Goal: Task Accomplishment & Management: Use online tool/utility

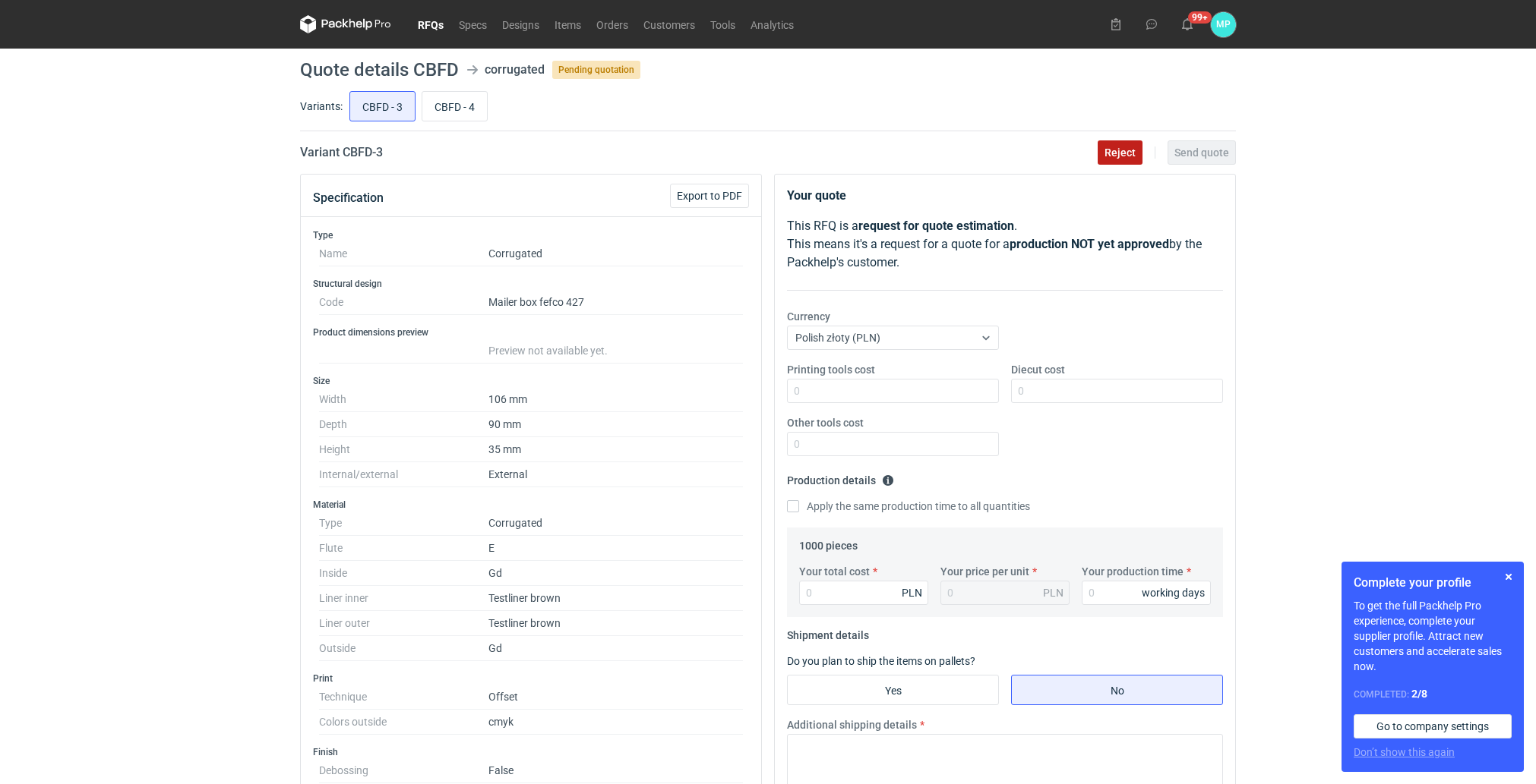
click at [1113, 159] on button "Reject" at bounding box center [1120, 152] width 45 height 25
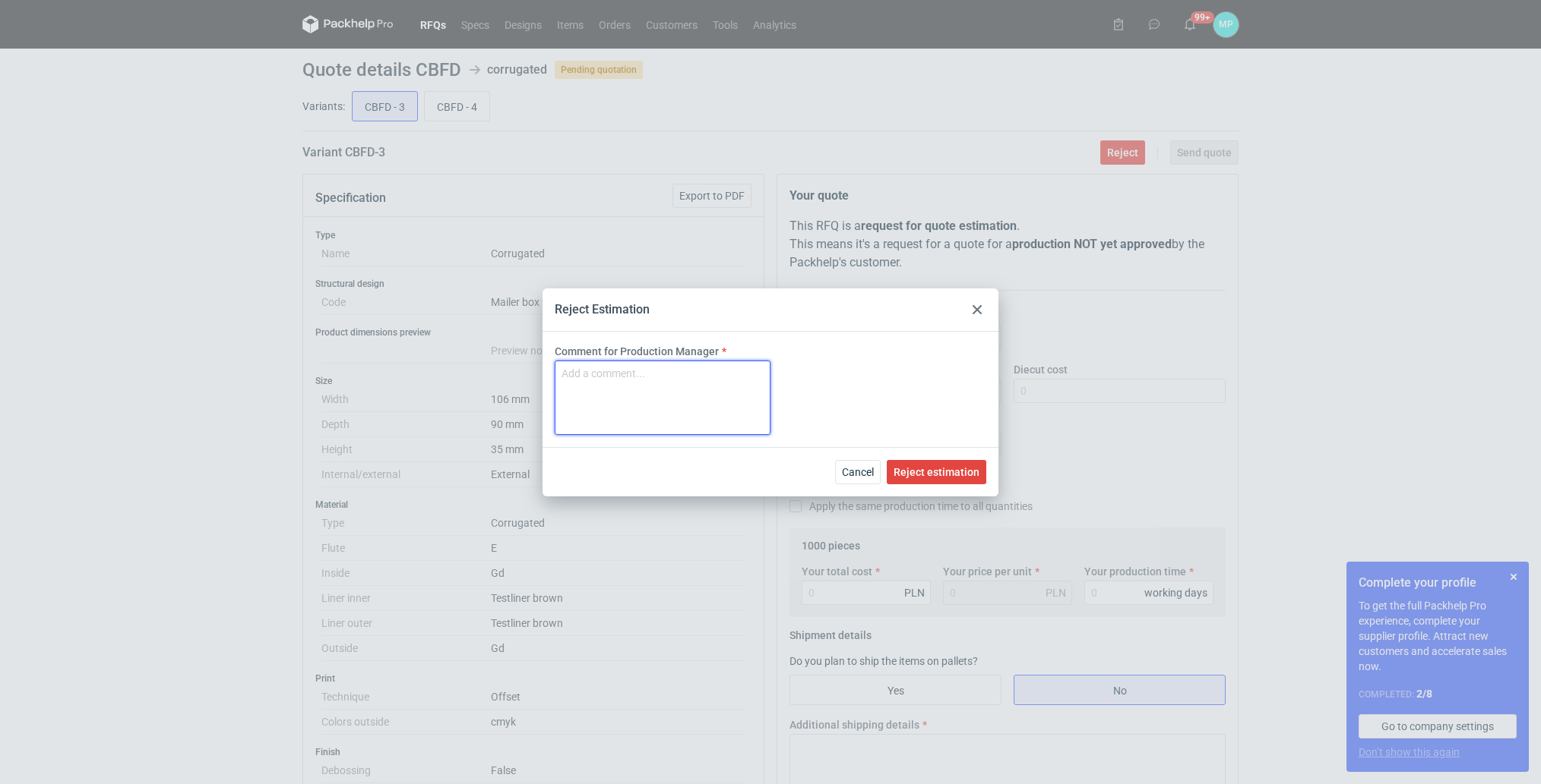
click at [702, 392] on textarea "Comment for Production Manager" at bounding box center [663, 397] width 216 height 74
type textarea "minimu zamówieowe"
click at [896, 474] on span "Reject estimation" at bounding box center [936, 472] width 86 height 11
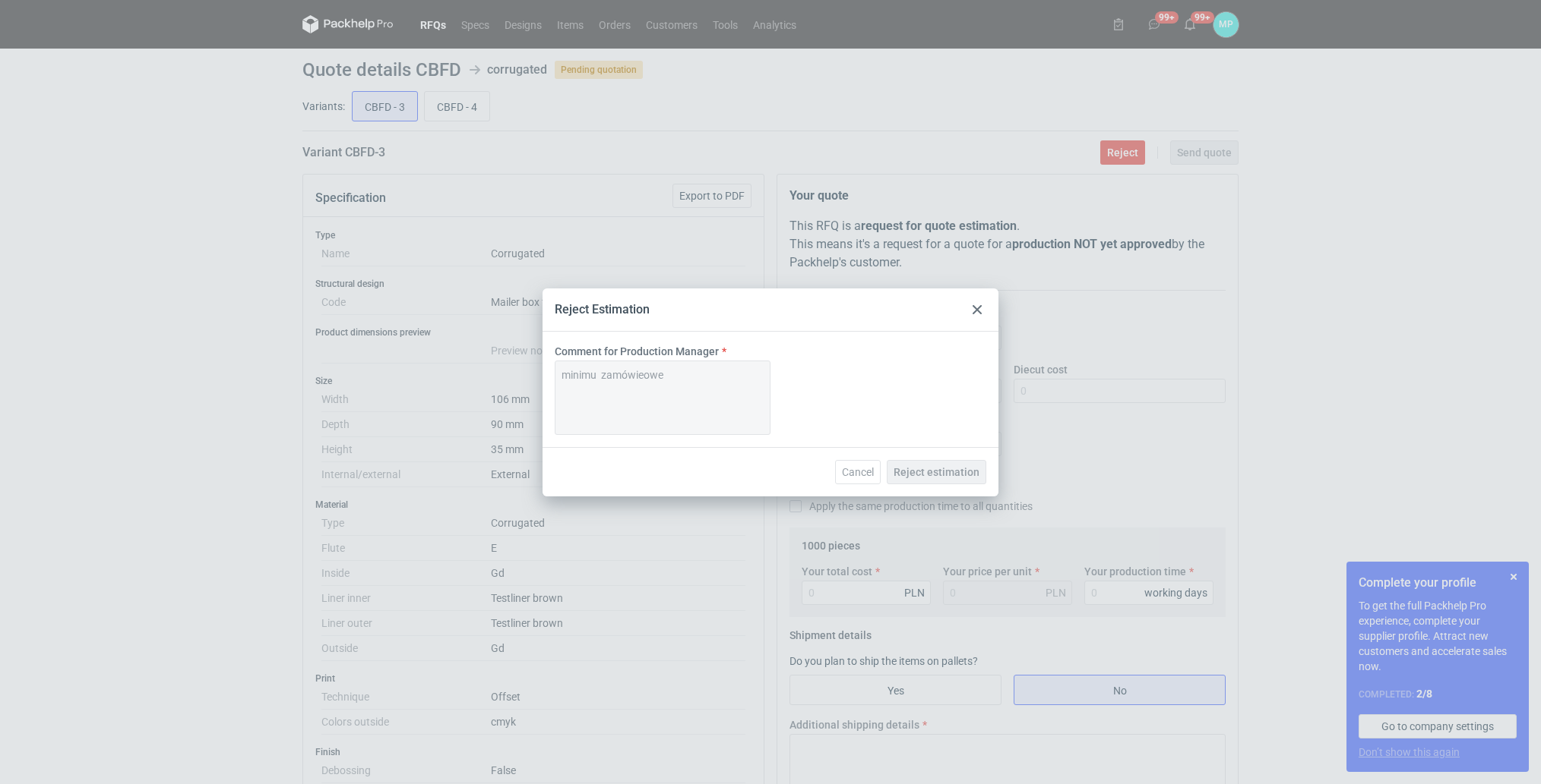
click at [972, 309] on icon at bounding box center [976, 309] width 9 height 9
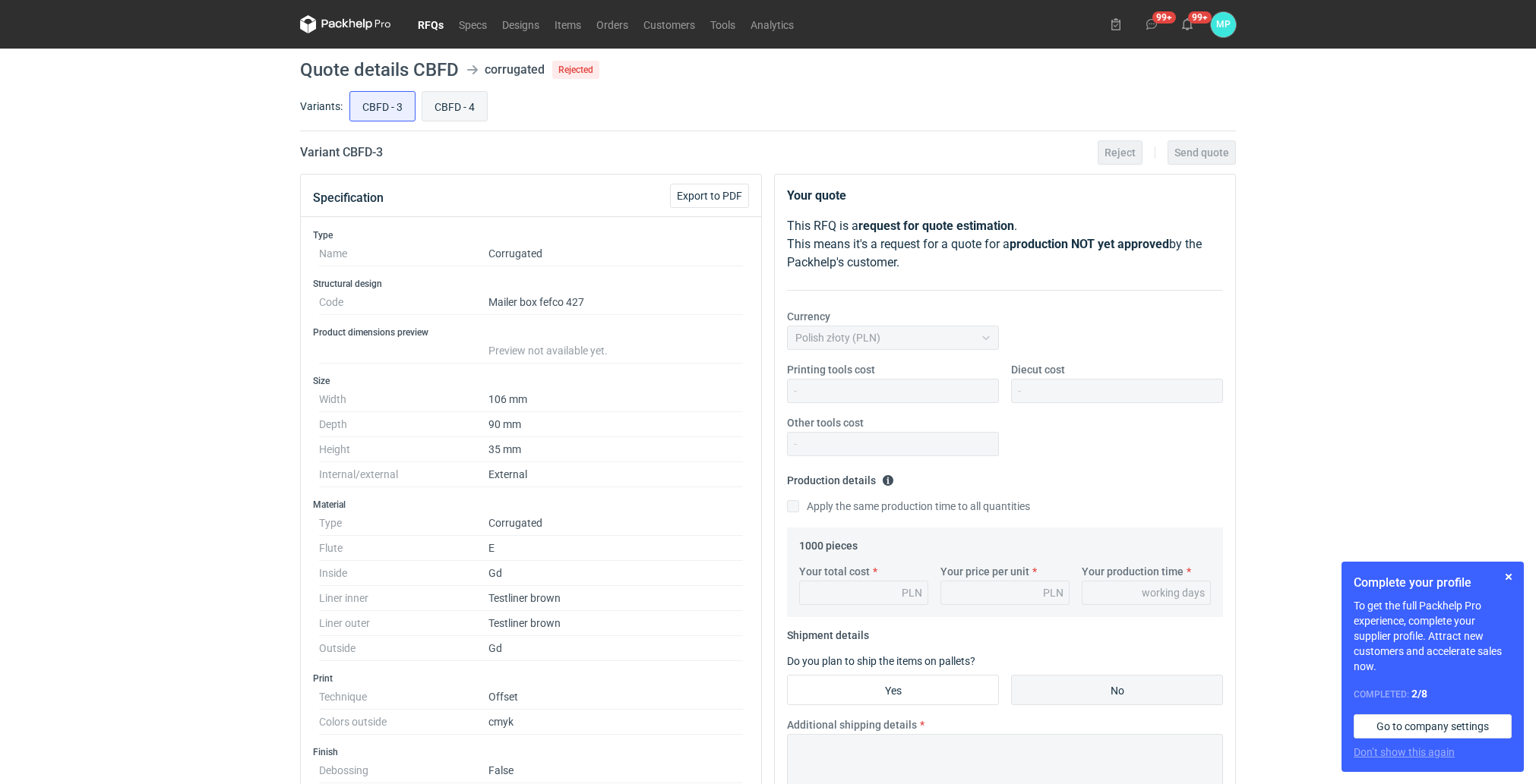
click at [451, 108] on input "CBFD - 4" at bounding box center [454, 106] width 64 height 29
radio input "true"
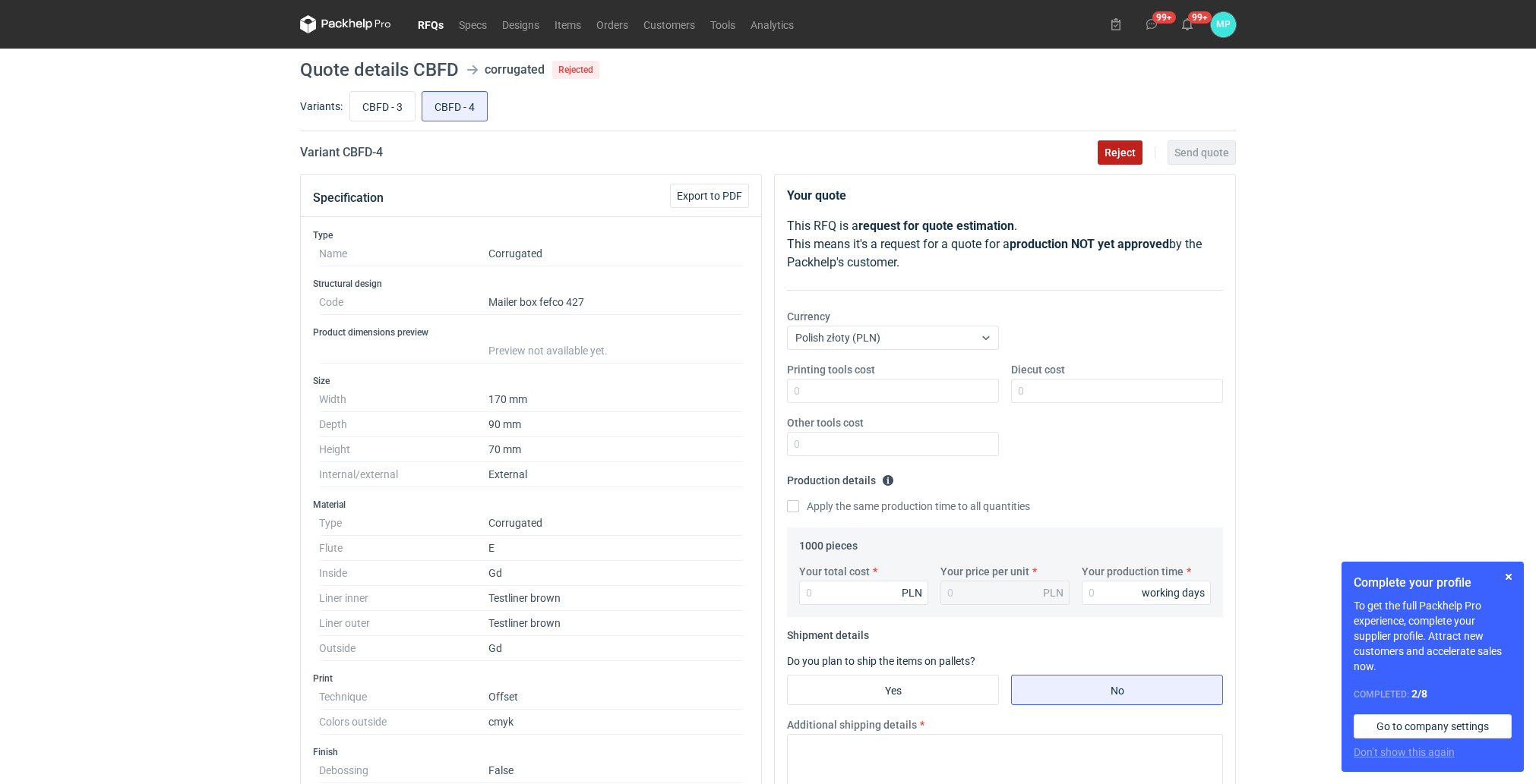
click at [1116, 159] on button "Reject" at bounding box center [1120, 152] width 45 height 25
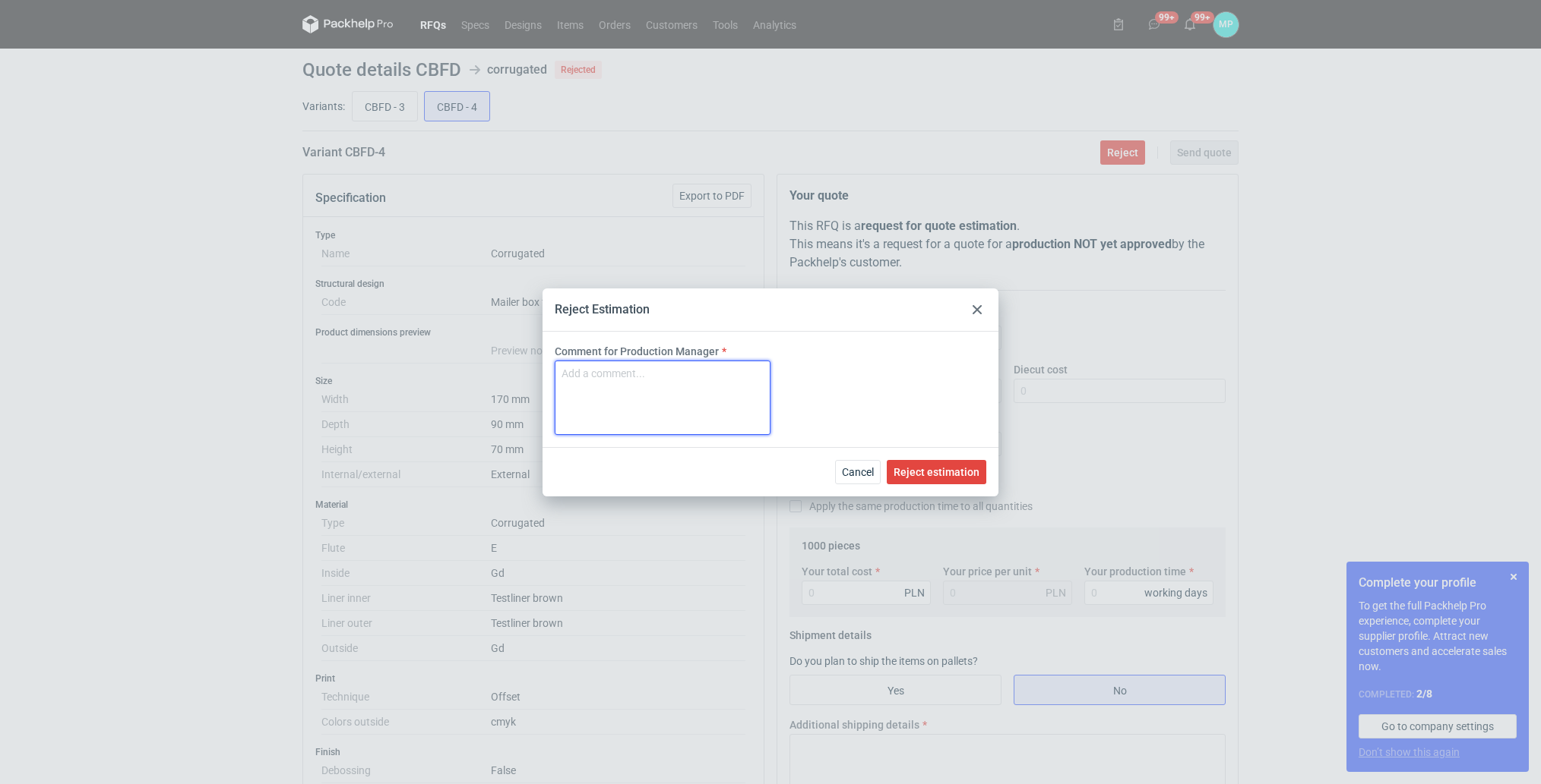
click at [739, 386] on textarea "Comment for Production Manager" at bounding box center [663, 397] width 216 height 74
type textarea "minimum zmaówieniowe"
click at [915, 467] on span "Reject estimation" at bounding box center [936, 472] width 86 height 11
